Goal: Task Accomplishment & Management: Manage account settings

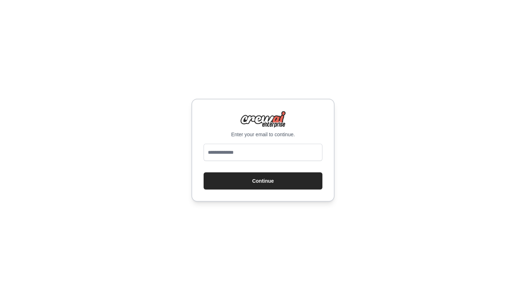
click at [221, 117] on div "Enter your email to continue." at bounding box center [263, 124] width 119 height 27
click at [248, 149] on input "email" at bounding box center [263, 152] width 119 height 17
type input "******"
type input "**********"
click at [263, 181] on button "Continue" at bounding box center [263, 180] width 119 height 17
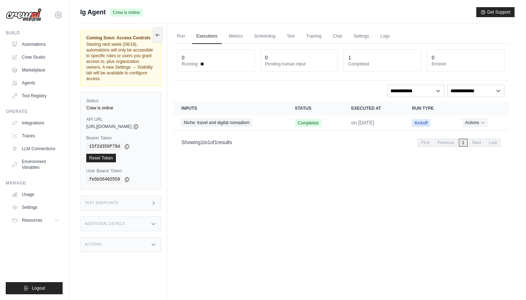
click at [145, 69] on span "Starting next week (08/18), automations will only be accessible to specific rol…" at bounding box center [119, 61] width 67 height 39
click at [224, 211] on div "Run Executions Metrics Scheduling Test Training Chat Settings Logs 0 Running 0 …" at bounding box center [340, 173] width 347 height 300
click at [27, 199] on link "Usage" at bounding box center [36, 194] width 54 height 11
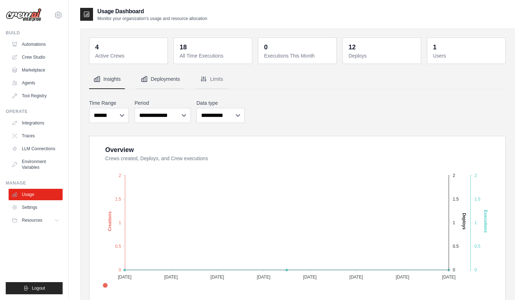
click at [157, 72] on button "Deployments" at bounding box center [160, 79] width 48 height 19
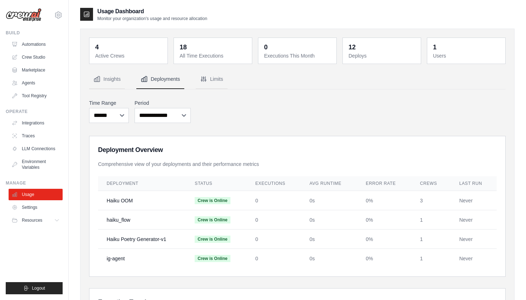
click at [214, 87] on button "Limits" at bounding box center [212, 79] width 32 height 19
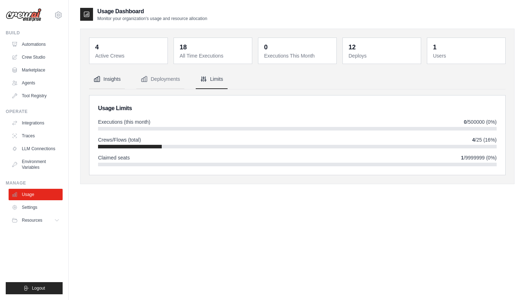
click at [123, 75] on button "Insights" at bounding box center [107, 79] width 36 height 19
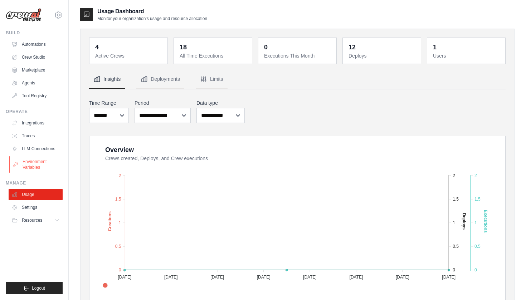
click at [46, 158] on link "Environment Variables" at bounding box center [36, 164] width 54 height 17
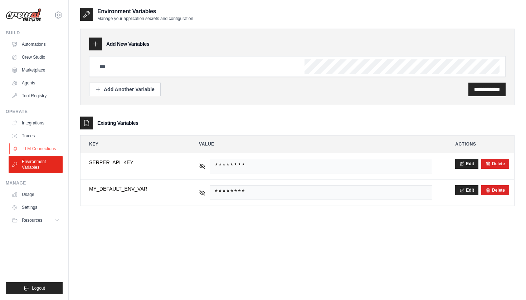
click at [47, 145] on link "LLM Connections" at bounding box center [36, 148] width 54 height 11
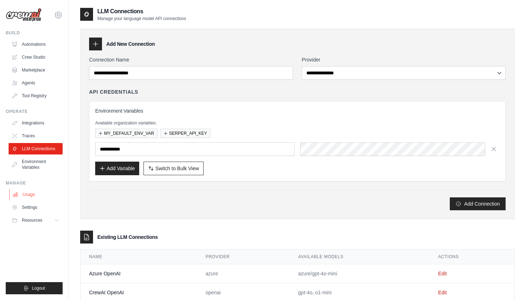
click at [33, 197] on link "Usage" at bounding box center [36, 194] width 54 height 11
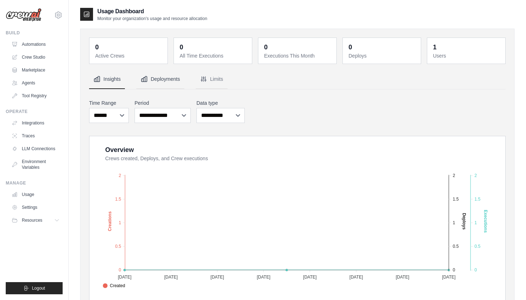
click at [153, 87] on button "Deployments" at bounding box center [160, 79] width 48 height 19
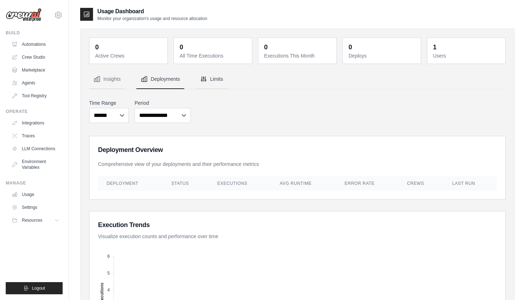
click at [198, 80] on button "Limits" at bounding box center [212, 79] width 32 height 19
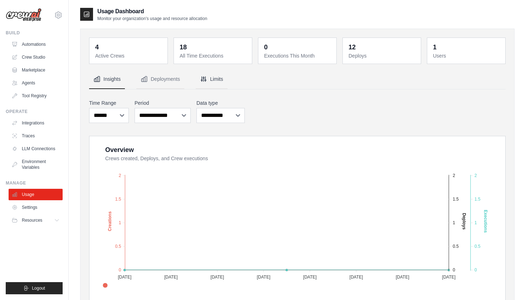
click at [214, 86] on button "Limits" at bounding box center [212, 79] width 32 height 19
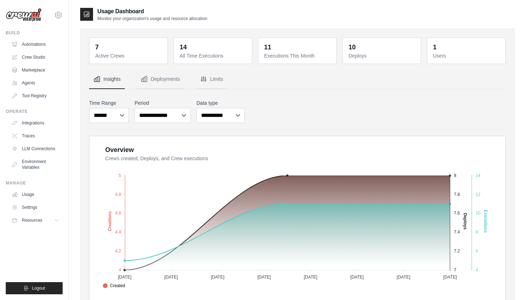
click at [325, 75] on nav "Insights Deployments Limits" at bounding box center [297, 79] width 416 height 19
